Goal: Use online tool/utility: Use online tool/utility

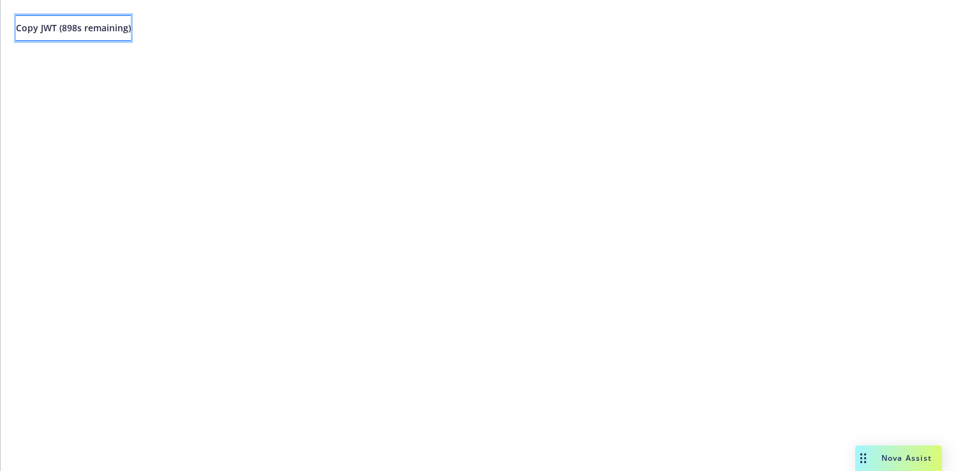
click at [131, 31] on span "Copy JWT ( 898 s remaining)" at bounding box center [73, 28] width 115 height 12
